Goal: Entertainment & Leisure: Consume media (video, audio)

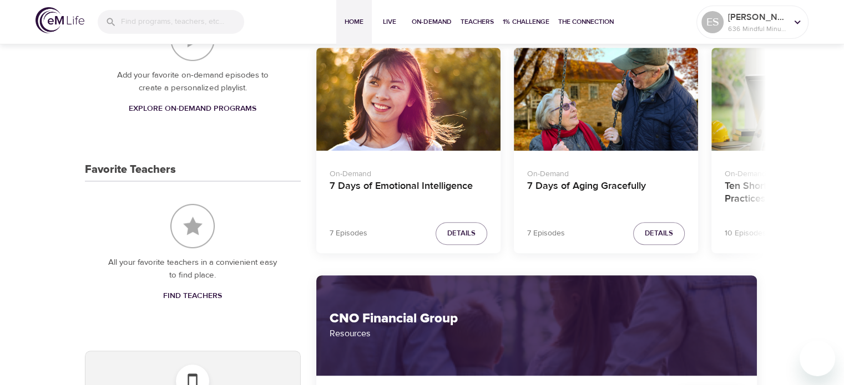
scroll to position [410, 0]
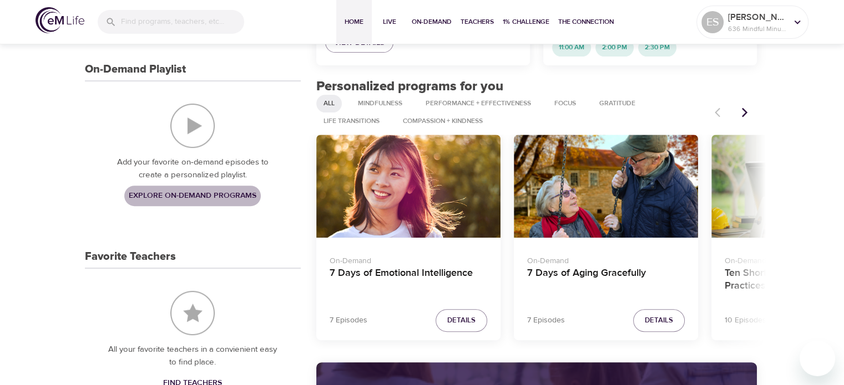
click at [192, 198] on span "Explore On-Demand Programs" at bounding box center [193, 196] width 128 height 14
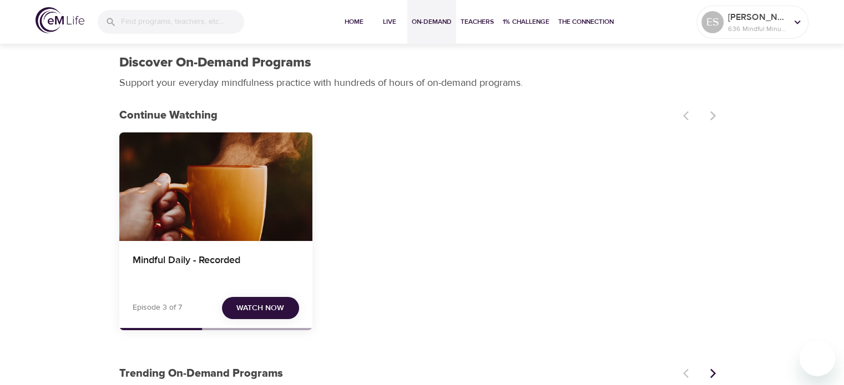
click at [246, 302] on span "Watch Now" at bounding box center [260, 309] width 48 height 14
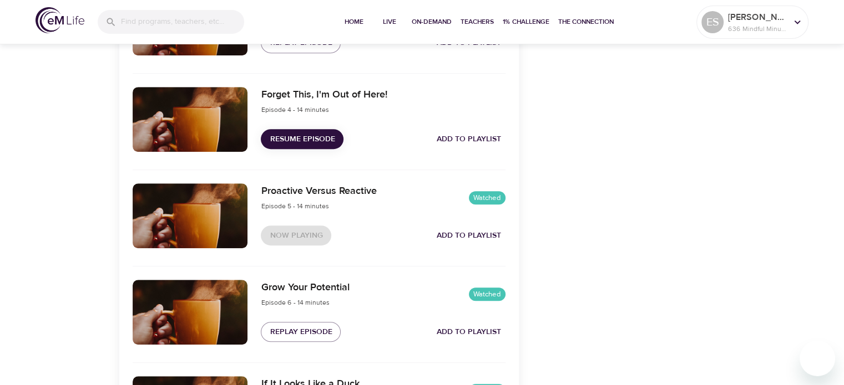
scroll to position [668, 0]
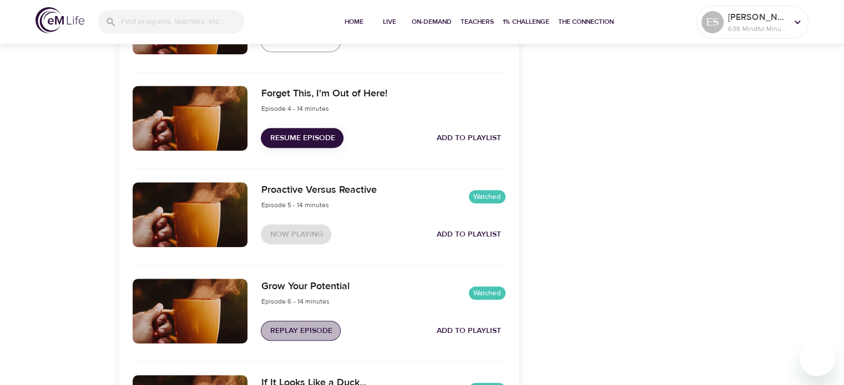
click at [295, 326] on span "Replay Episode" at bounding box center [301, 331] width 62 height 14
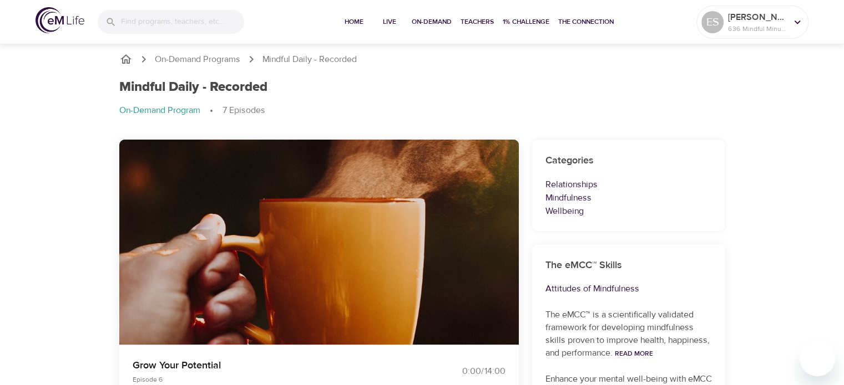
scroll to position [0, 0]
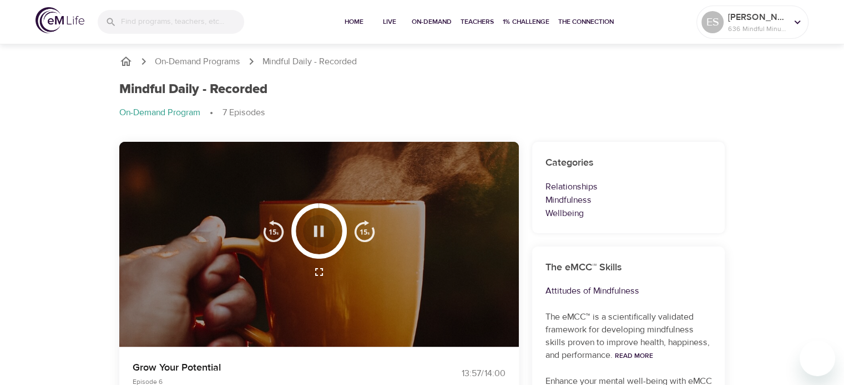
click at [322, 233] on icon "button" at bounding box center [319, 231] width 10 height 11
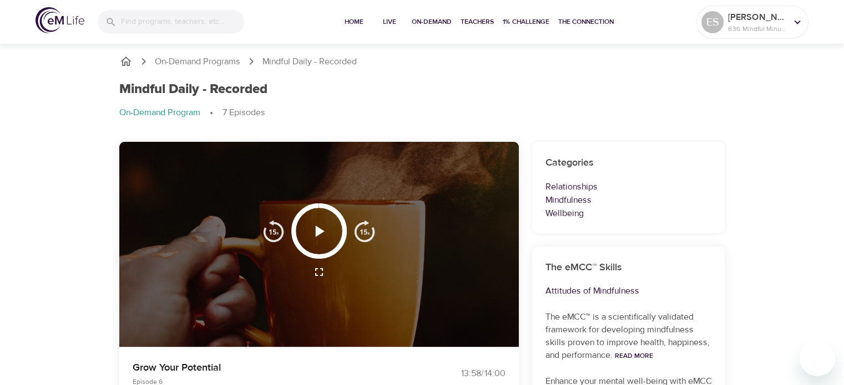
click at [585, 83] on div "Mindful Daily - Recorded" at bounding box center [422, 90] width 606 height 16
click at [359, 21] on span "Home" at bounding box center [354, 22] width 27 height 12
